Goal: Ask a question

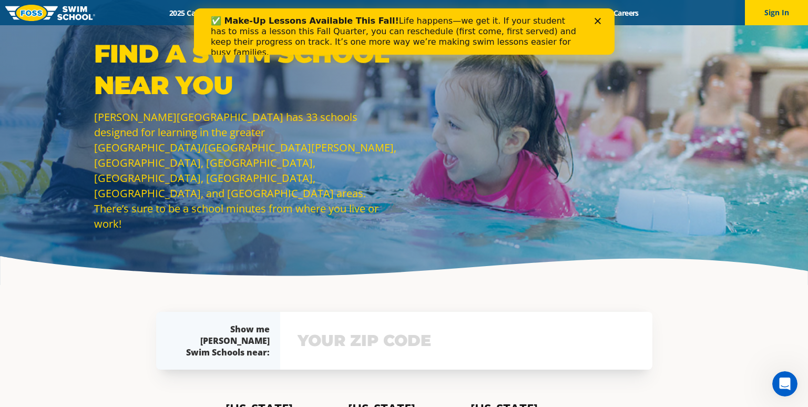
click at [593, 22] on div "✅ Make-Up Lessons Available This Fall! Life happens—we get it. If your student …" at bounding box center [403, 37] width 387 height 48
click at [592, 22] on div "✅ Make-Up Lessons Available This Fall! Life happens—we get it. If your student …" at bounding box center [403, 37] width 387 height 48
click at [595, 24] on div "✅ Make-Up Lessons Available This Fall! Life happens—we get it. If your student …" at bounding box center [403, 37] width 387 height 48
click at [595, 23] on polygon "Close" at bounding box center [597, 21] width 6 height 6
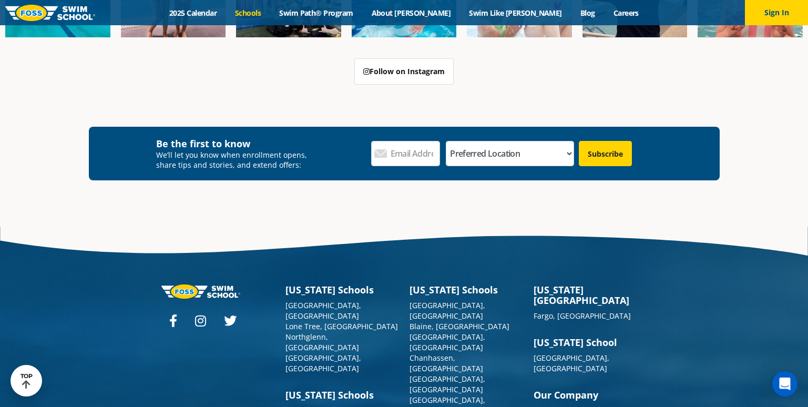
scroll to position [1651, 0]
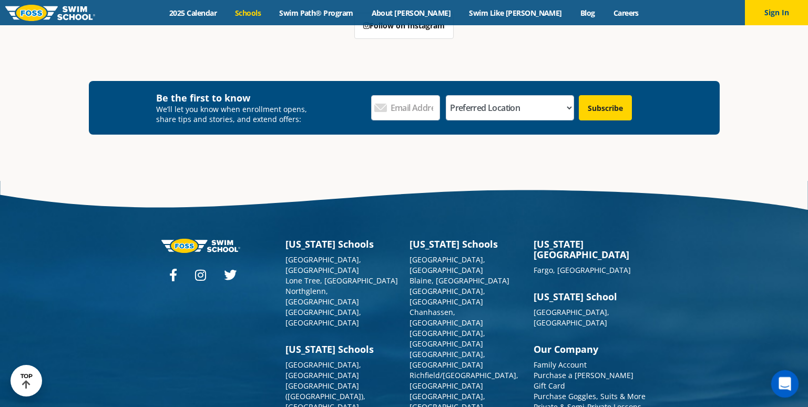
click at [785, 378] on icon "Open Intercom Messenger" at bounding box center [783, 382] width 17 height 17
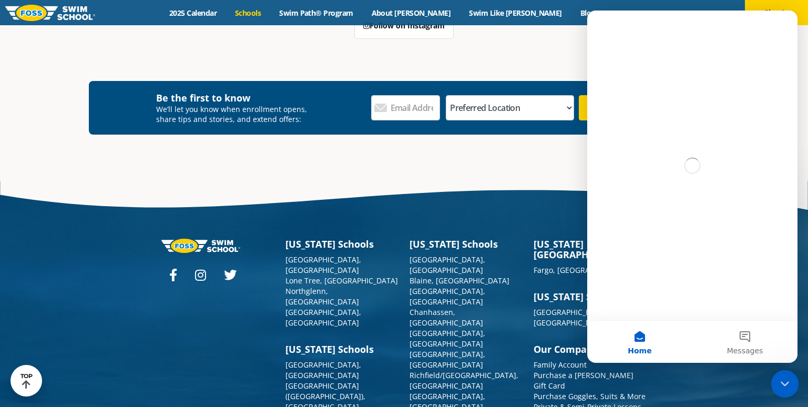
scroll to position [0, 0]
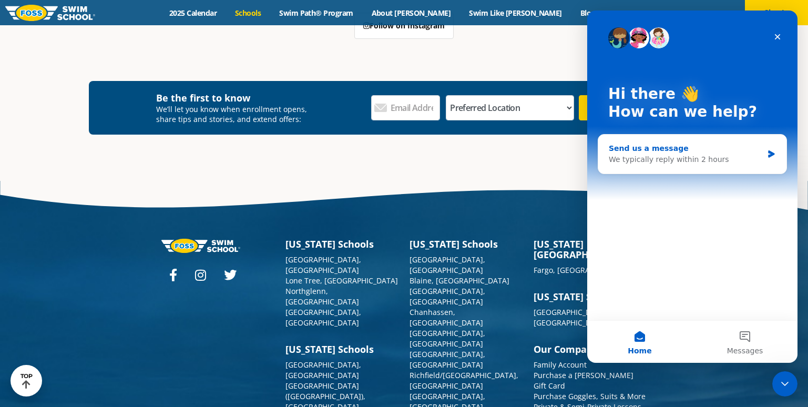
click at [670, 160] on div "We typically reply within 2 hours" at bounding box center [686, 159] width 154 height 11
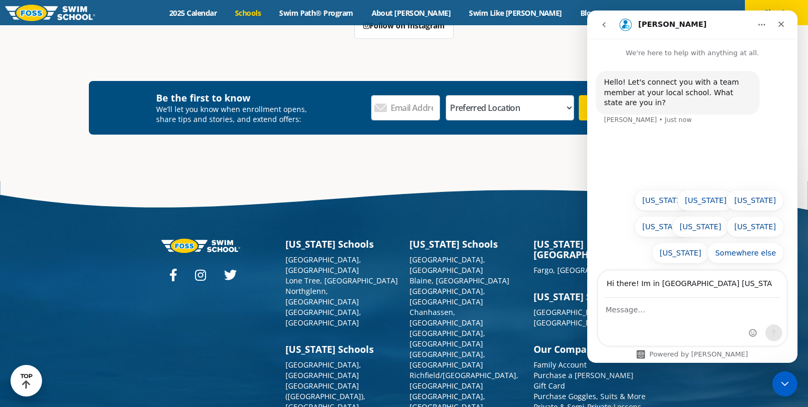
click at [695, 291] on input "Hi there! Im in [GEOGRAPHIC_DATA] [US_STATE] 60031" at bounding box center [693, 284] width 176 height 27
click at [694, 288] on input "Hi there! Im in [GEOGRAPHIC_DATA] [US_STATE] 60031" at bounding box center [693, 284] width 176 height 27
type input "[EMAIL_ADDRESS][DOMAIN_NAME]"
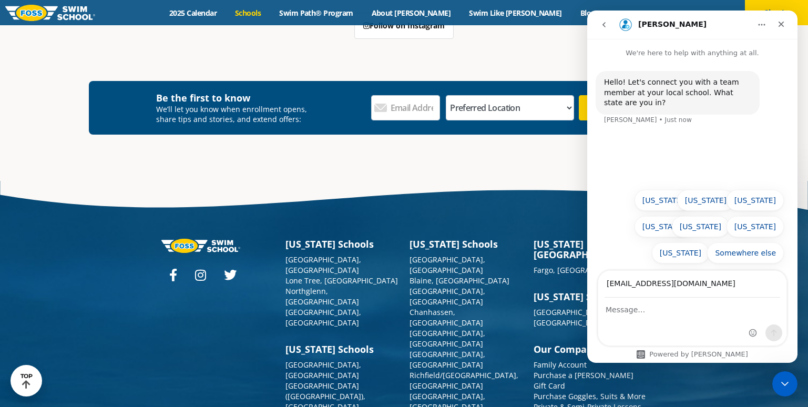
click at [697, 285] on input "[EMAIL_ADDRESS][DOMAIN_NAME]" at bounding box center [693, 284] width 176 height 27
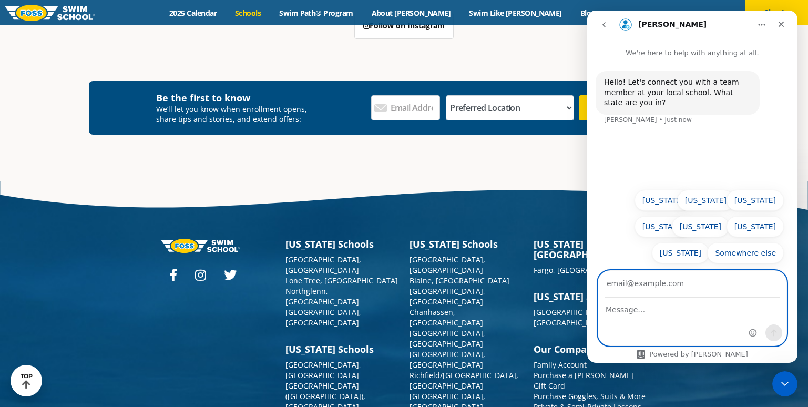
click at [677, 306] on textarea "Message…" at bounding box center [692, 307] width 188 height 18
type textarea "Gurnee IL 60031"
click at [662, 288] on input "Your email" at bounding box center [693, 284] width 176 height 27
type input "[EMAIL_ADDRESS][DOMAIN_NAME]"
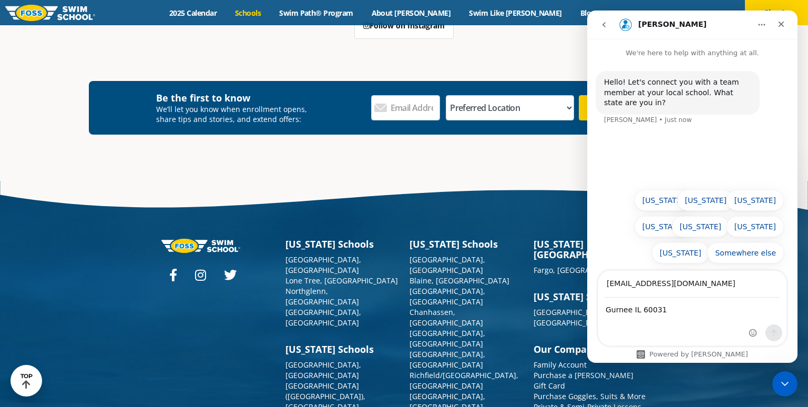
type input "60031"
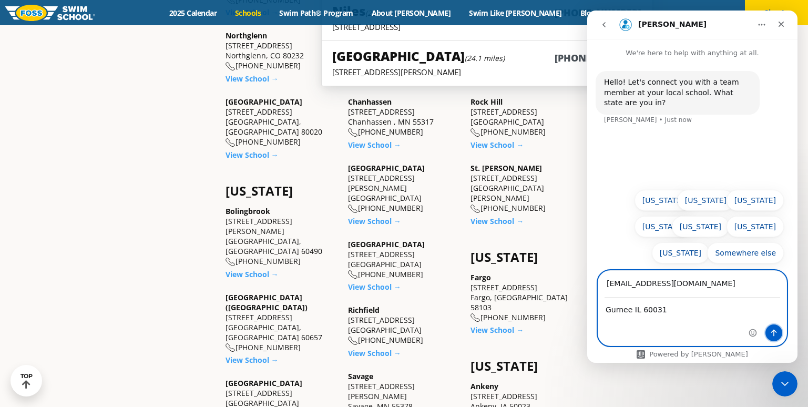
click at [770, 337] on button "Send a message…" at bounding box center [773, 332] width 17 height 17
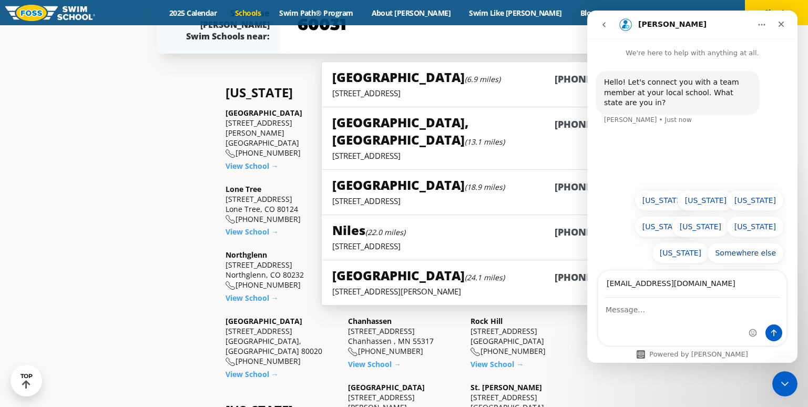
scroll to position [259, 0]
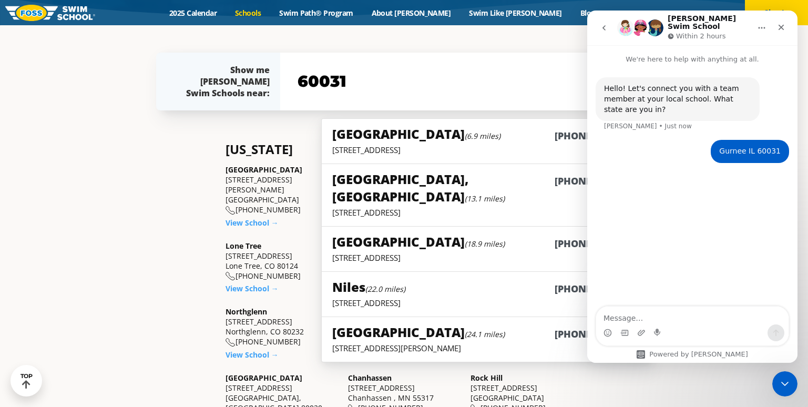
click at [637, 319] on textarea "Message…" at bounding box center [692, 315] width 192 height 18
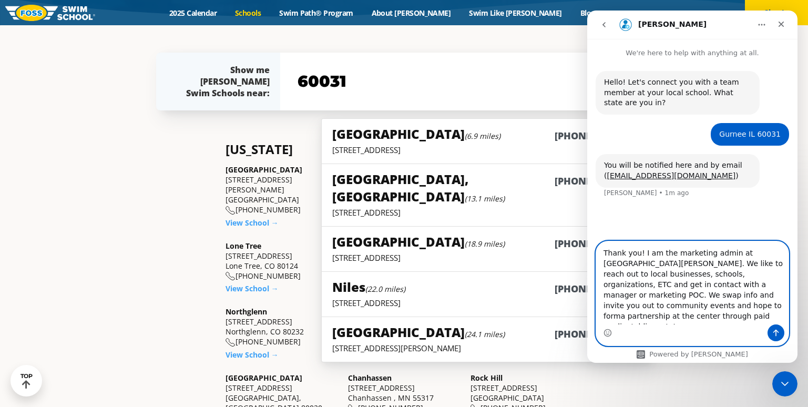
type textarea "Thank you! I am the marketing admin at [GEOGRAPHIC_DATA][PERSON_NAME]. We like …"
click at [776, 332] on icon "Send a message…" at bounding box center [776, 333] width 6 height 7
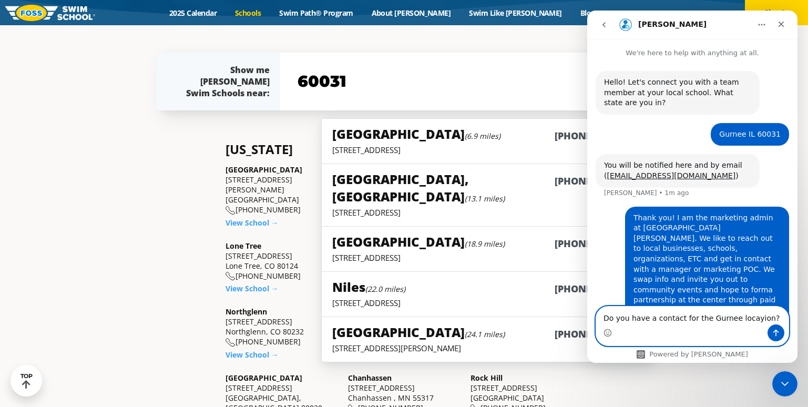
type textarea "Do you have a contact for the Gurnee locayion?"
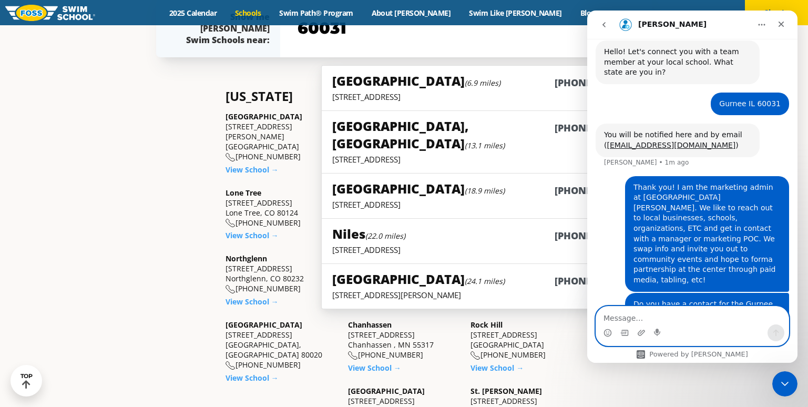
scroll to position [312, 0]
type textarea "or"
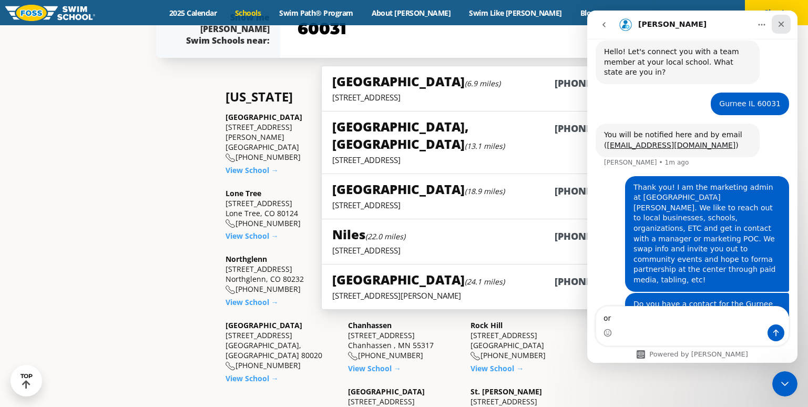
click at [788, 18] on div "Close" at bounding box center [781, 24] width 19 height 19
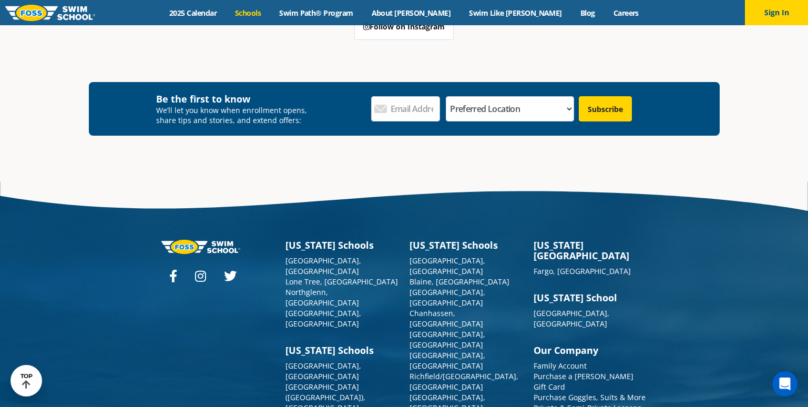
scroll to position [1651, 0]
